Goal: Task Accomplishment & Management: Manage account settings

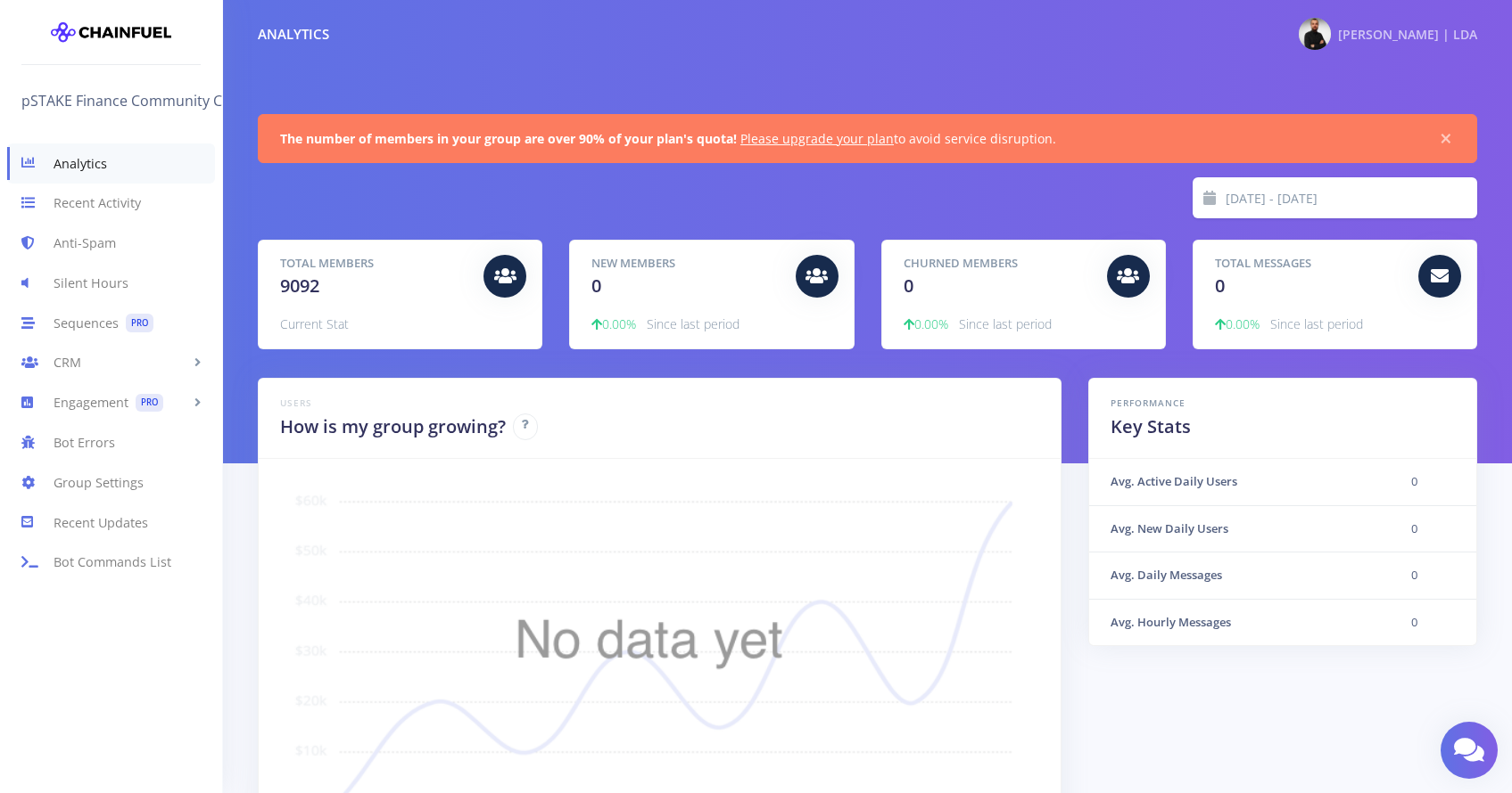
click at [1390, 42] on span "[PERSON_NAME] | LDA" at bounding box center [1407, 34] width 139 height 17
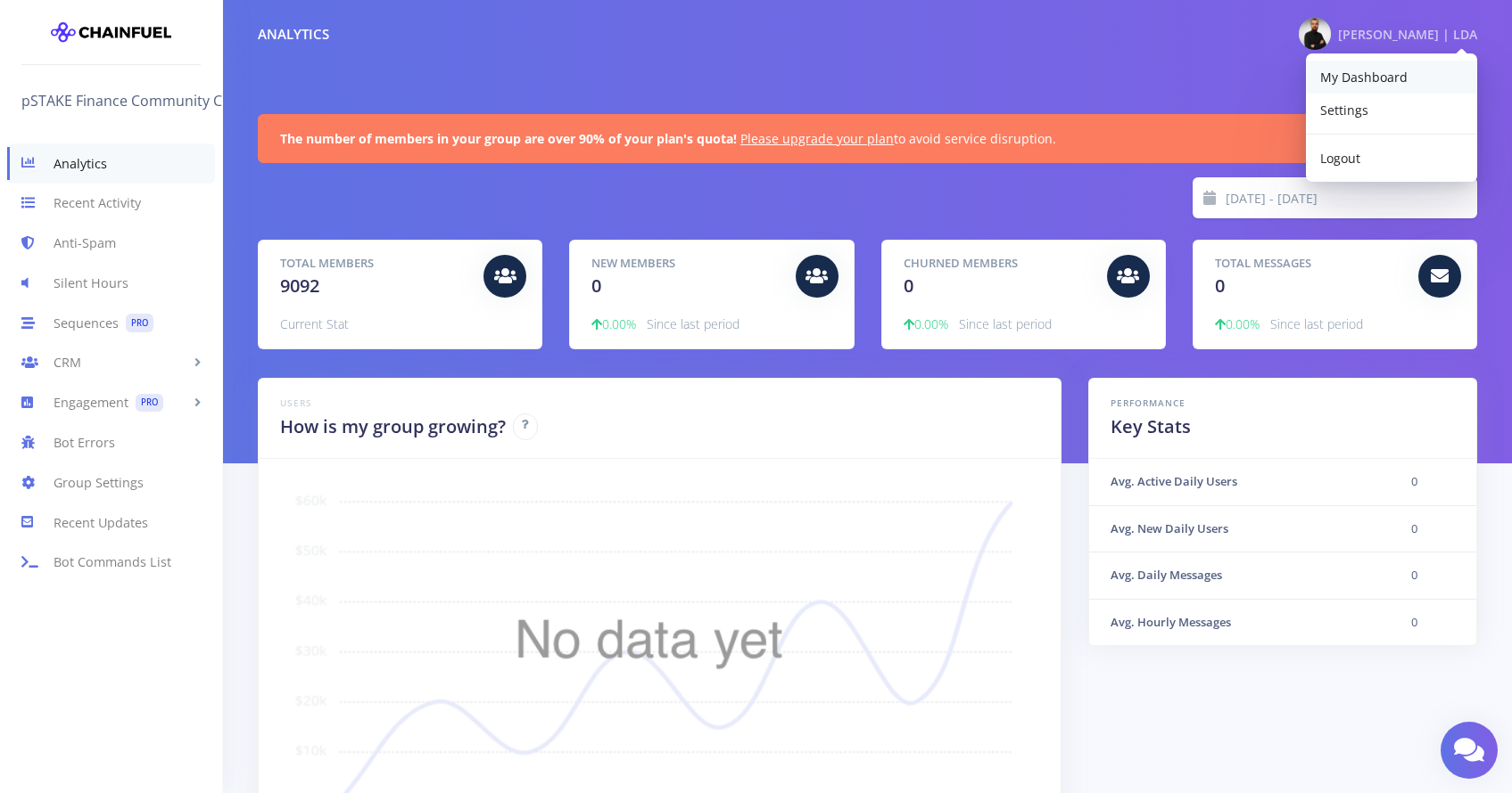
click at [1367, 86] on link "My Dashboard" at bounding box center [1391, 78] width 171 height 33
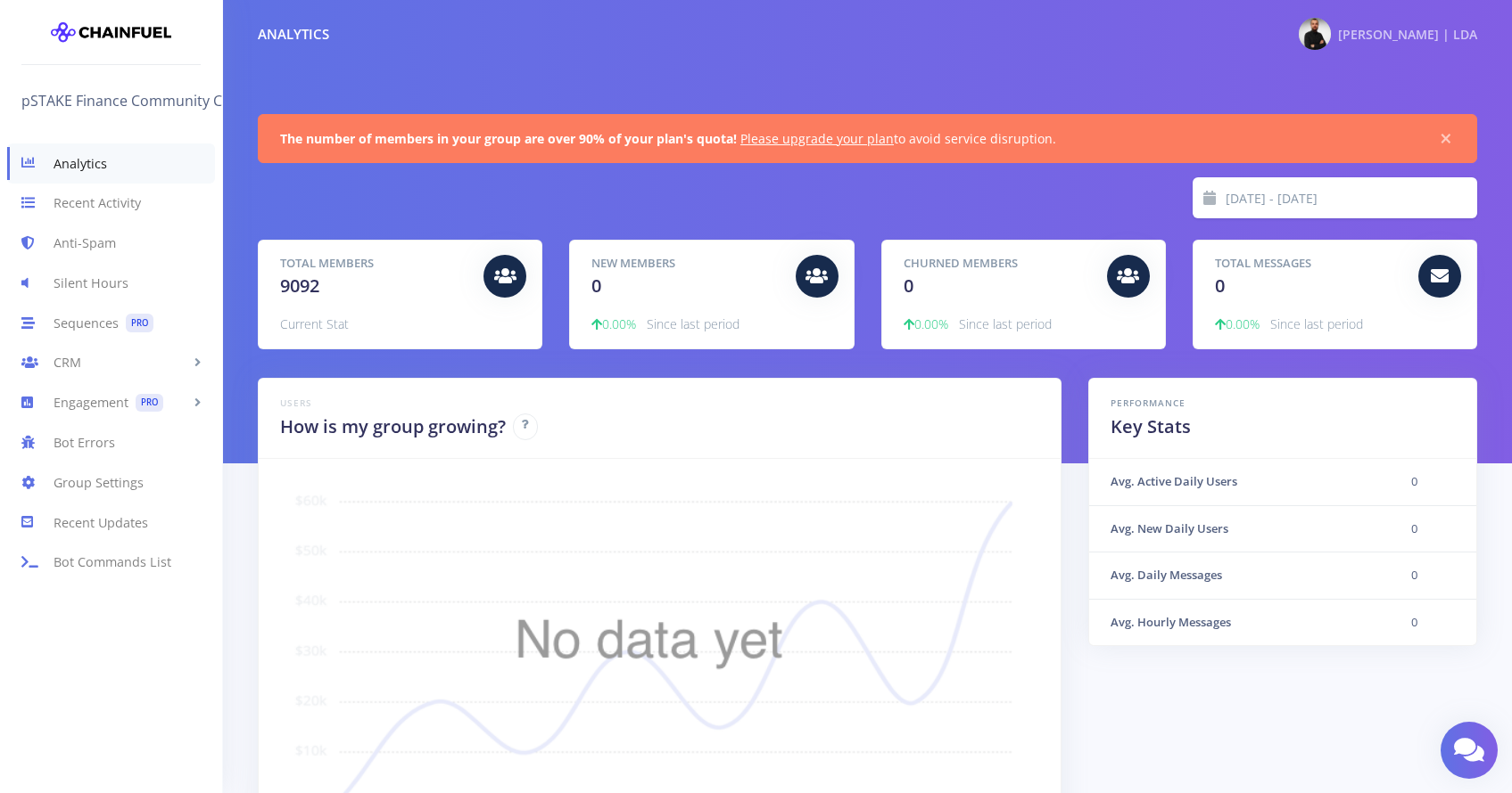
click at [1370, 39] on span "[PERSON_NAME] | LDA" at bounding box center [1407, 34] width 139 height 17
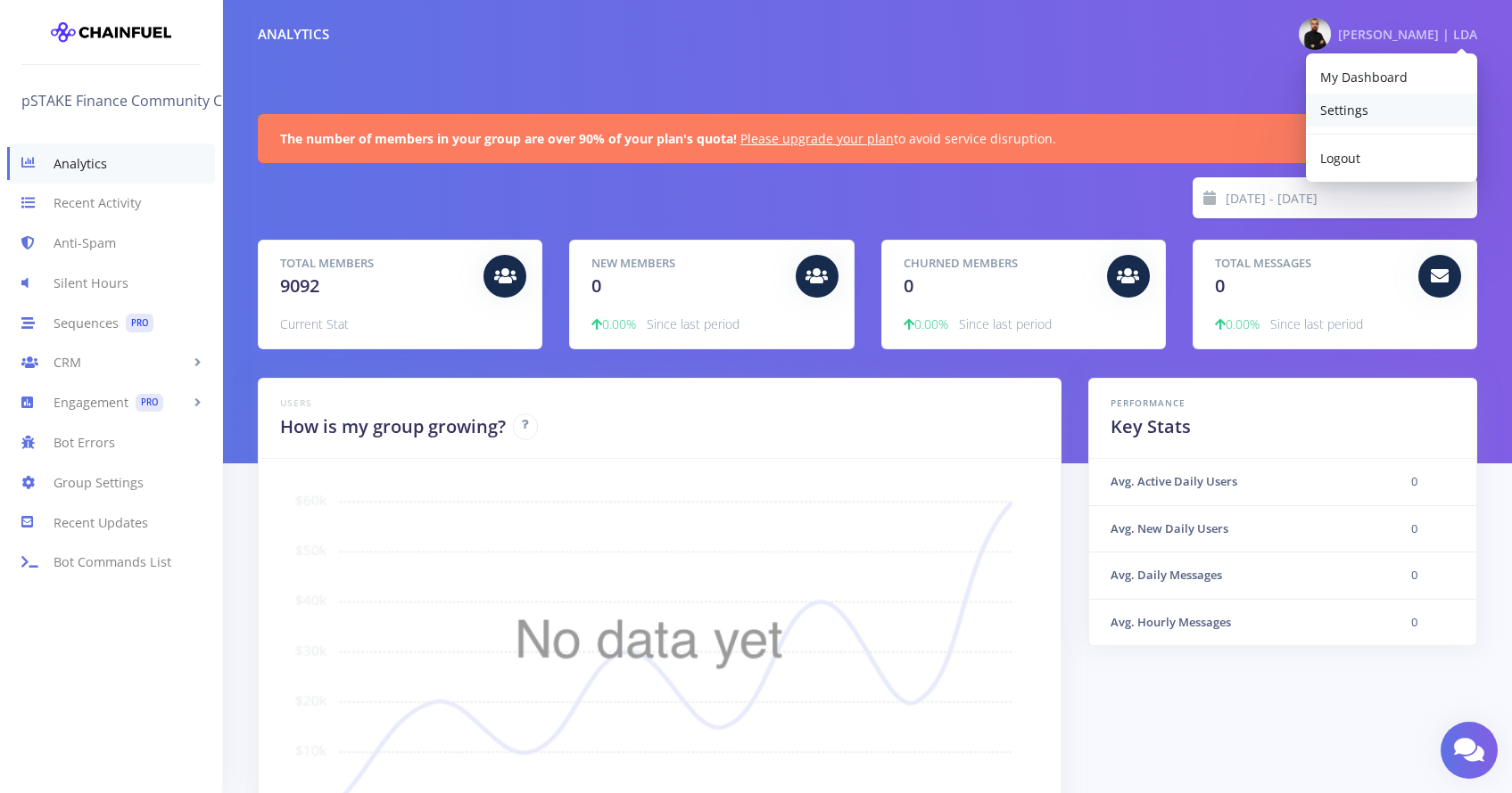
click at [1368, 110] on link "Settings" at bounding box center [1391, 110] width 171 height 33
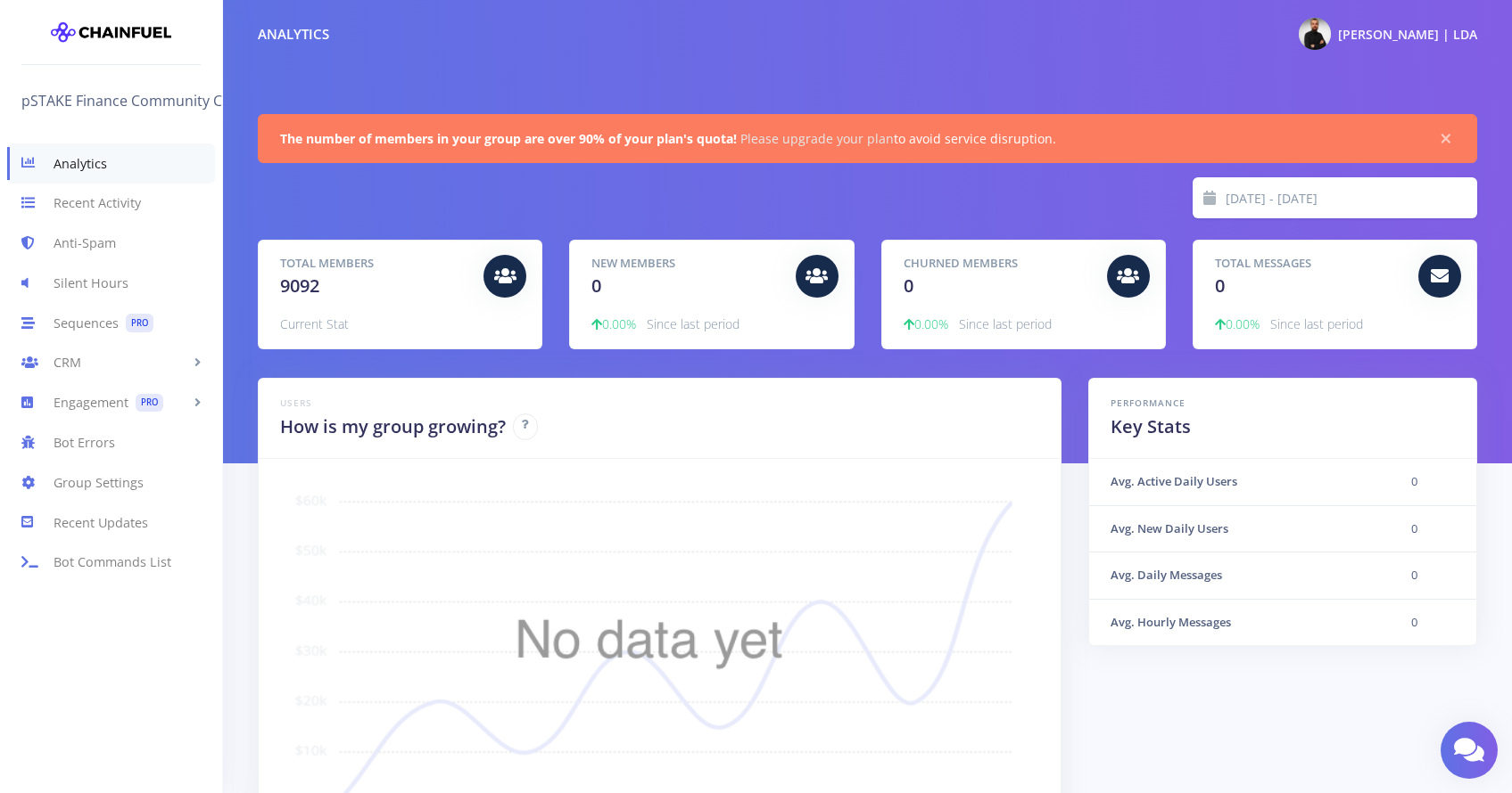
click at [788, 141] on link "Please upgrade your plan" at bounding box center [818, 139] width 154 height 17
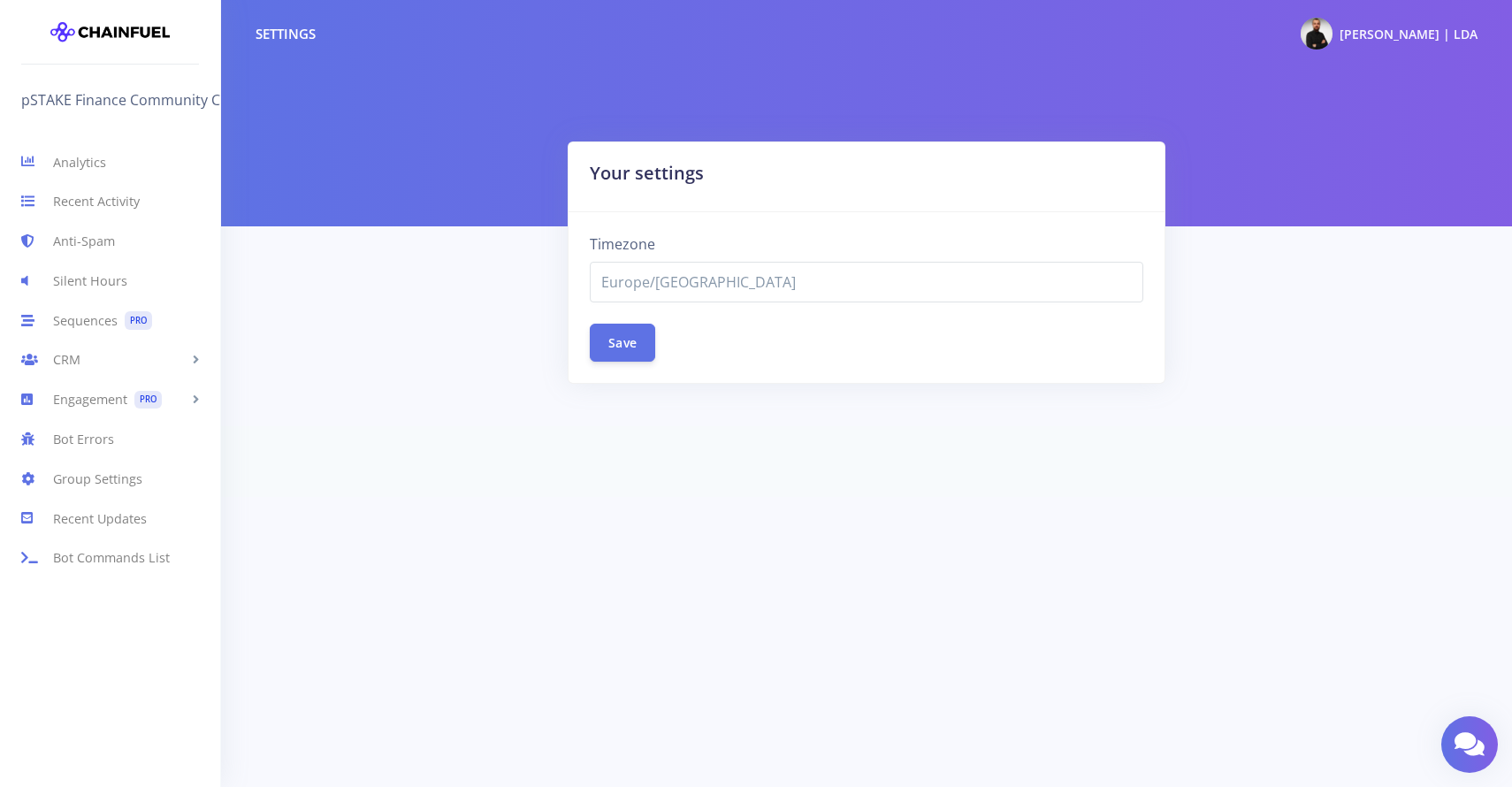
select select "Europe/[GEOGRAPHIC_DATA]"
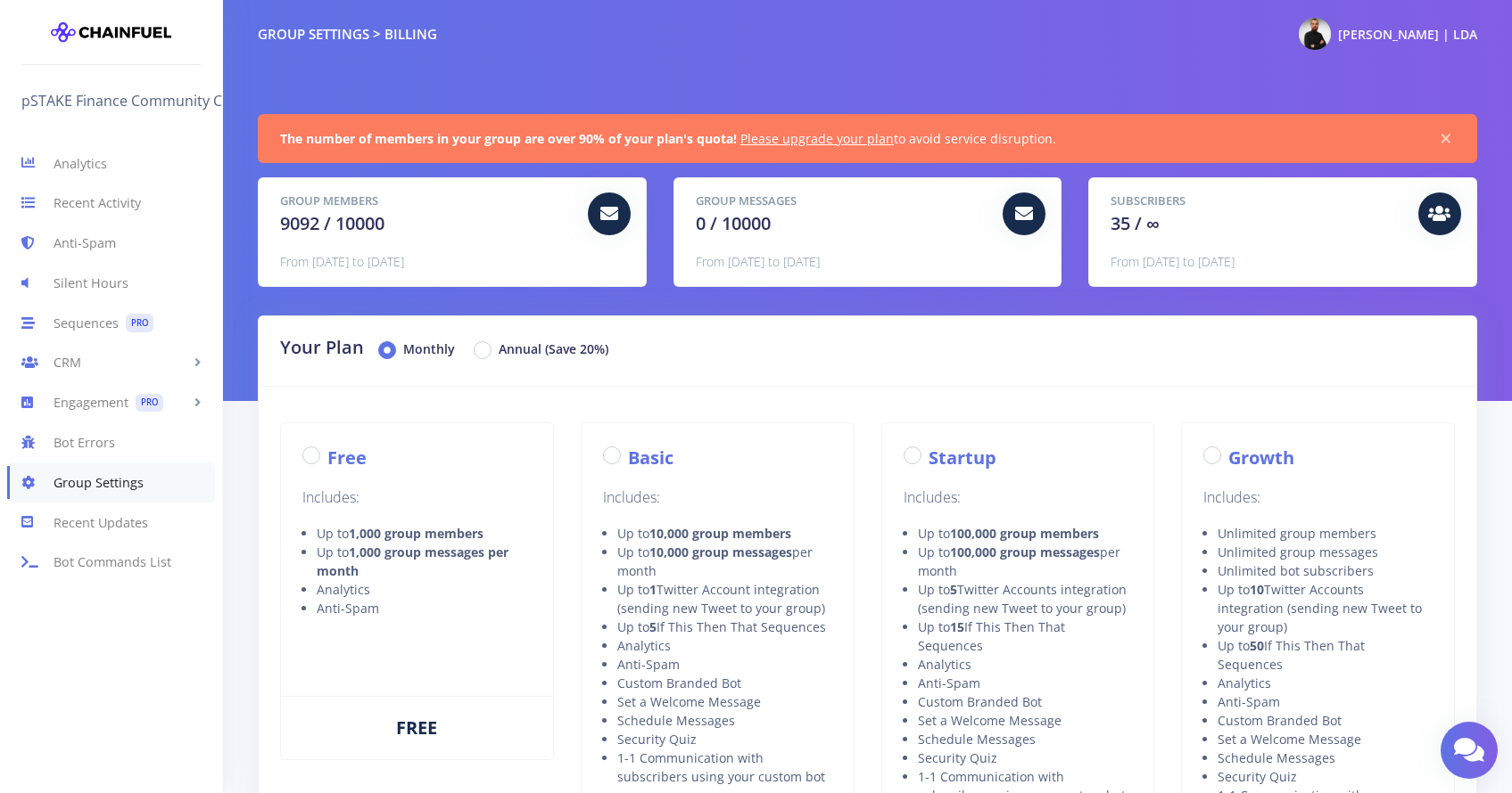
radio input "true"
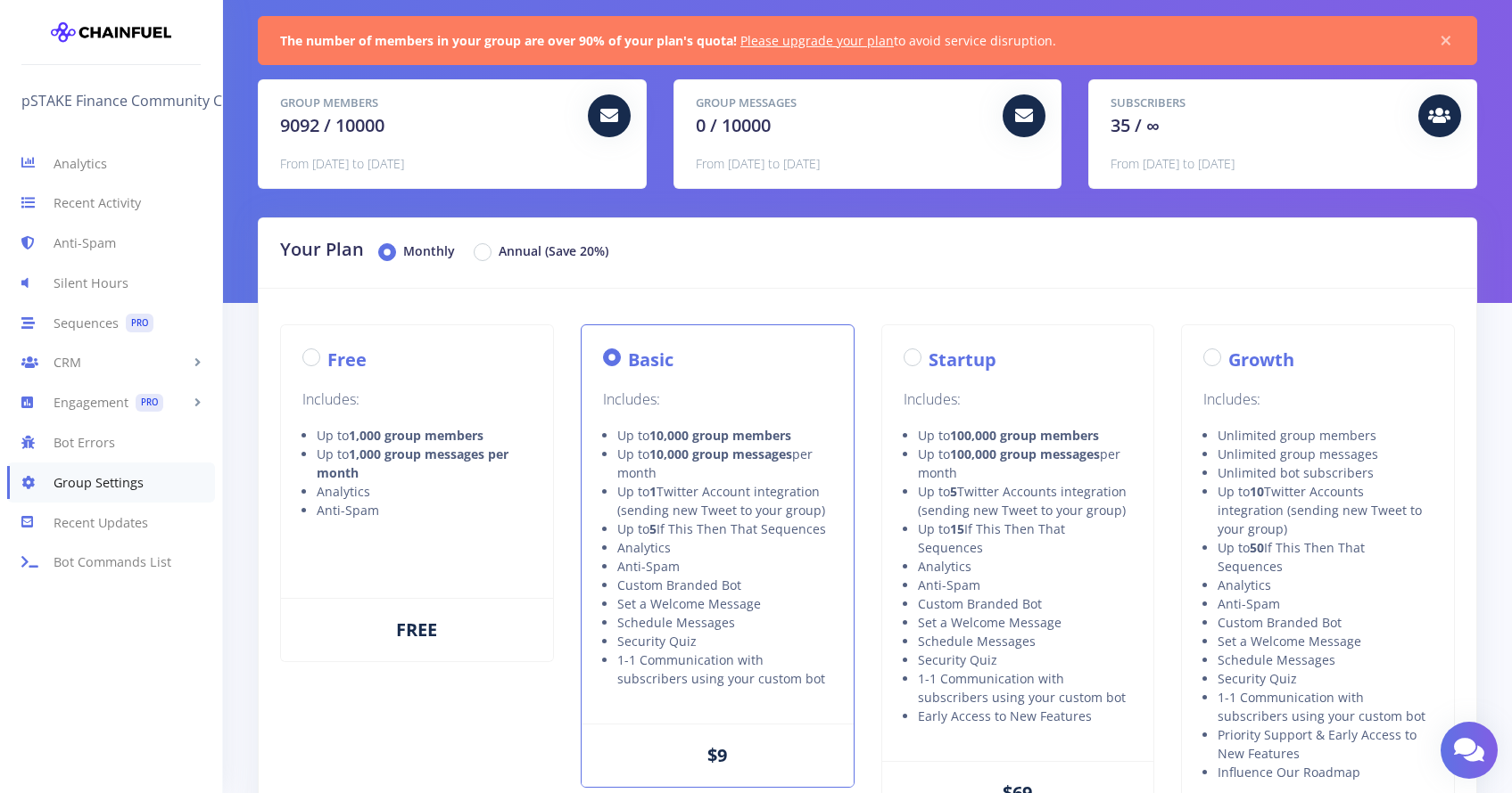
scroll to position [134, 0]
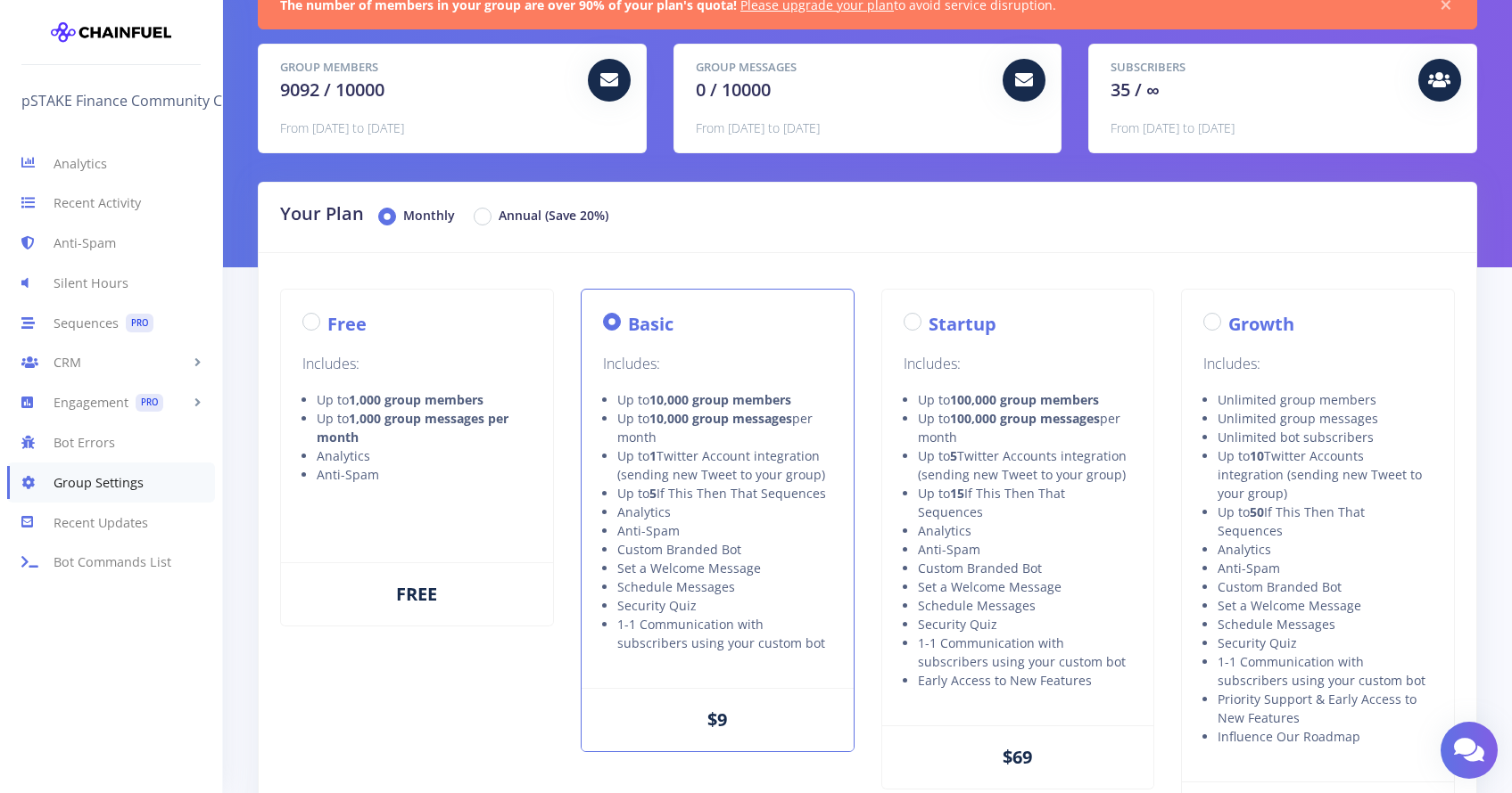
click at [328, 323] on label "Free" at bounding box center [347, 324] width 39 height 27
click at [328, 323] on input "Free" at bounding box center [333, 316] width 12 height 12
radio input "true"
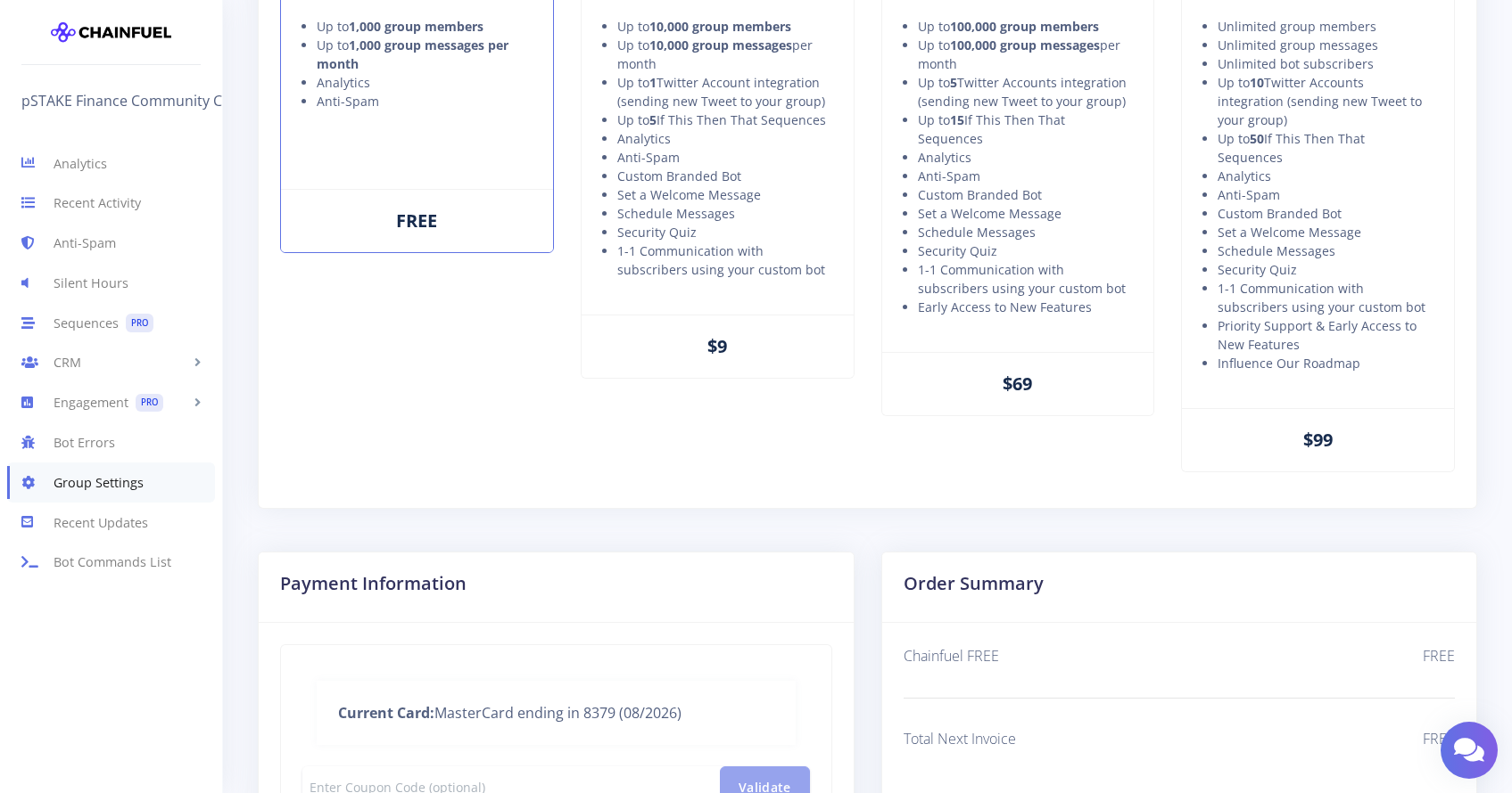
scroll to position [817, 0]
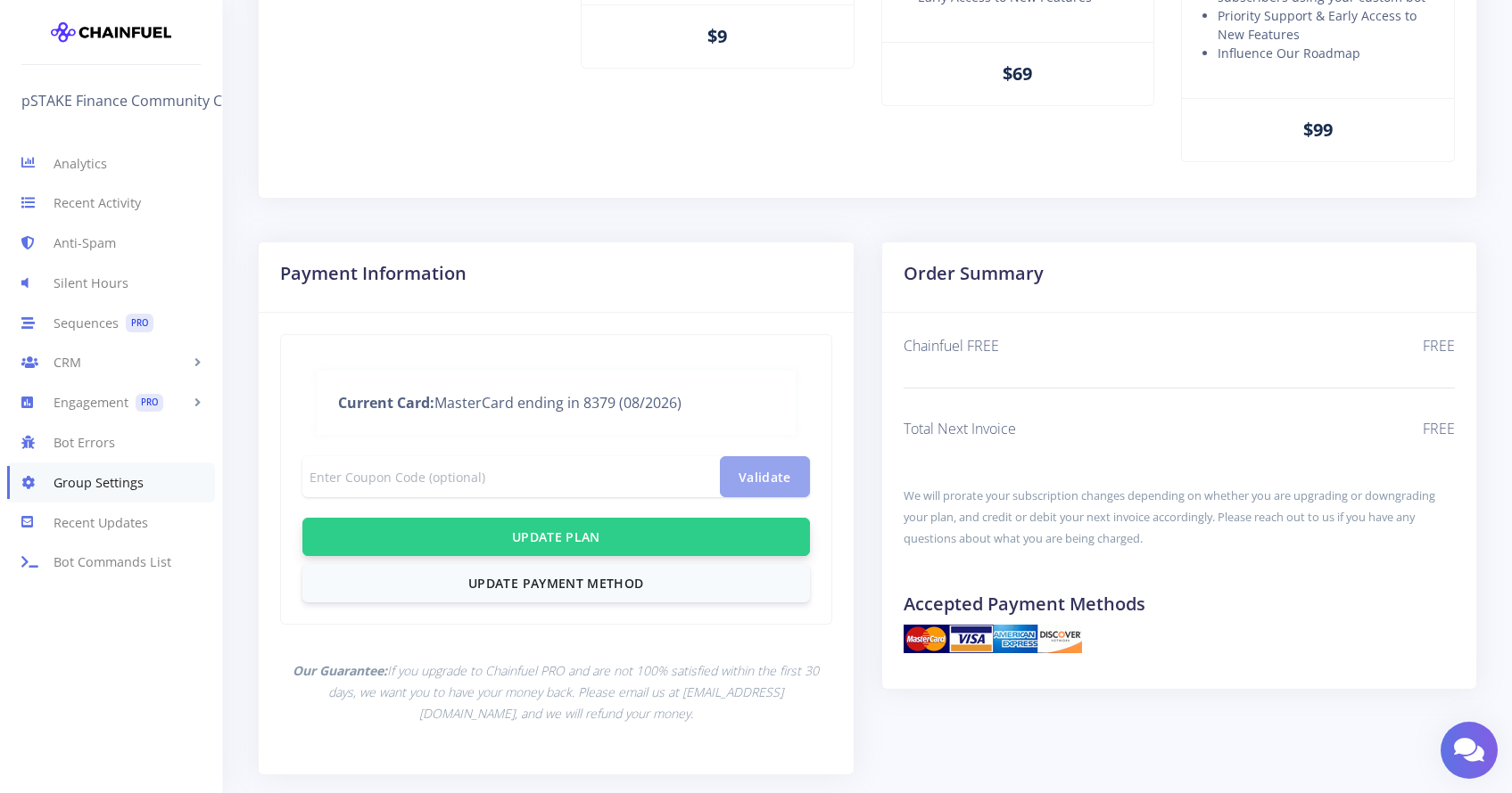
click at [631, 536] on button "Update Plan" at bounding box center [556, 537] width 507 height 38
